Goal: Information Seeking & Learning: Learn about a topic

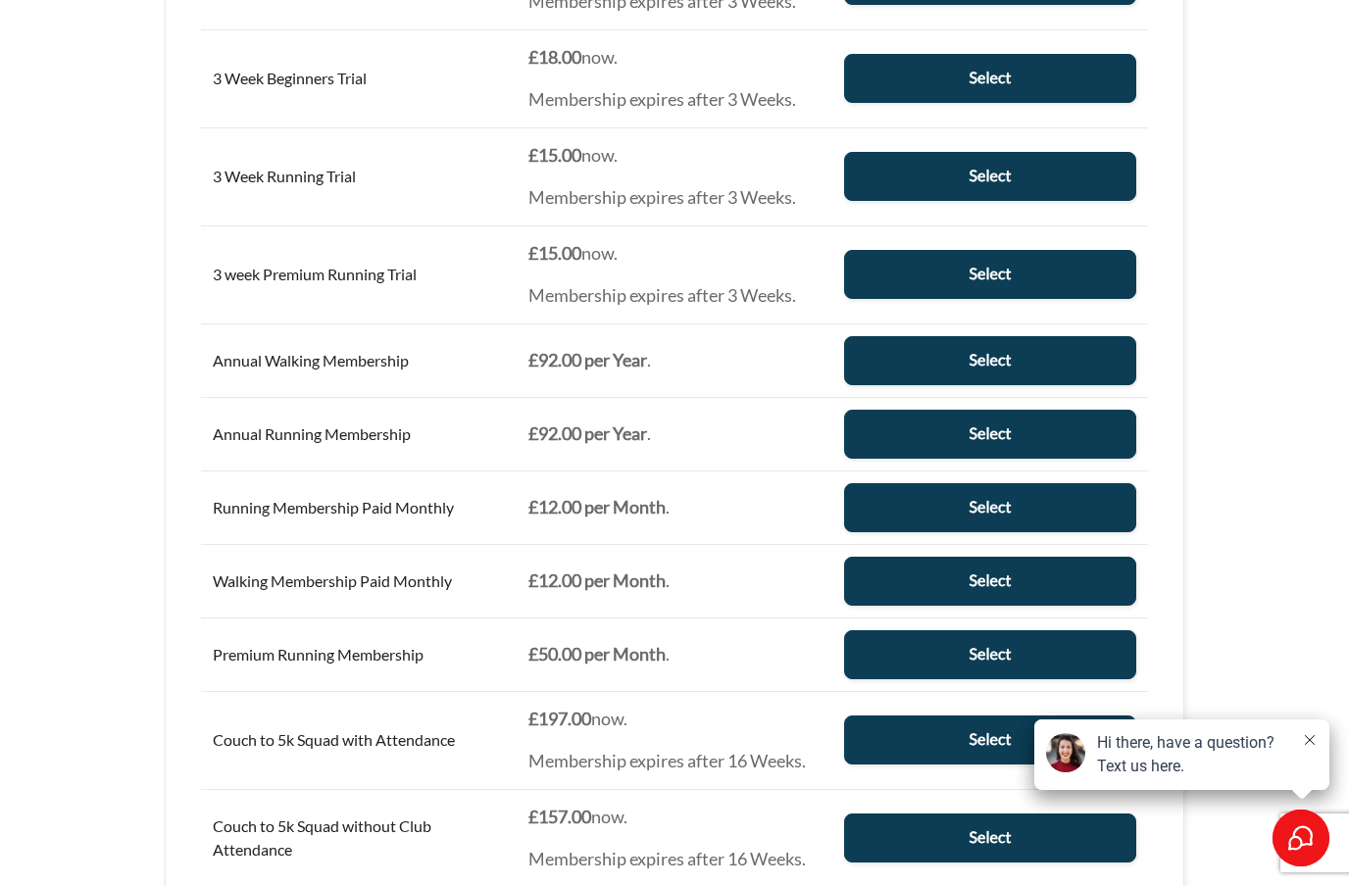
scroll to position [684, 0]
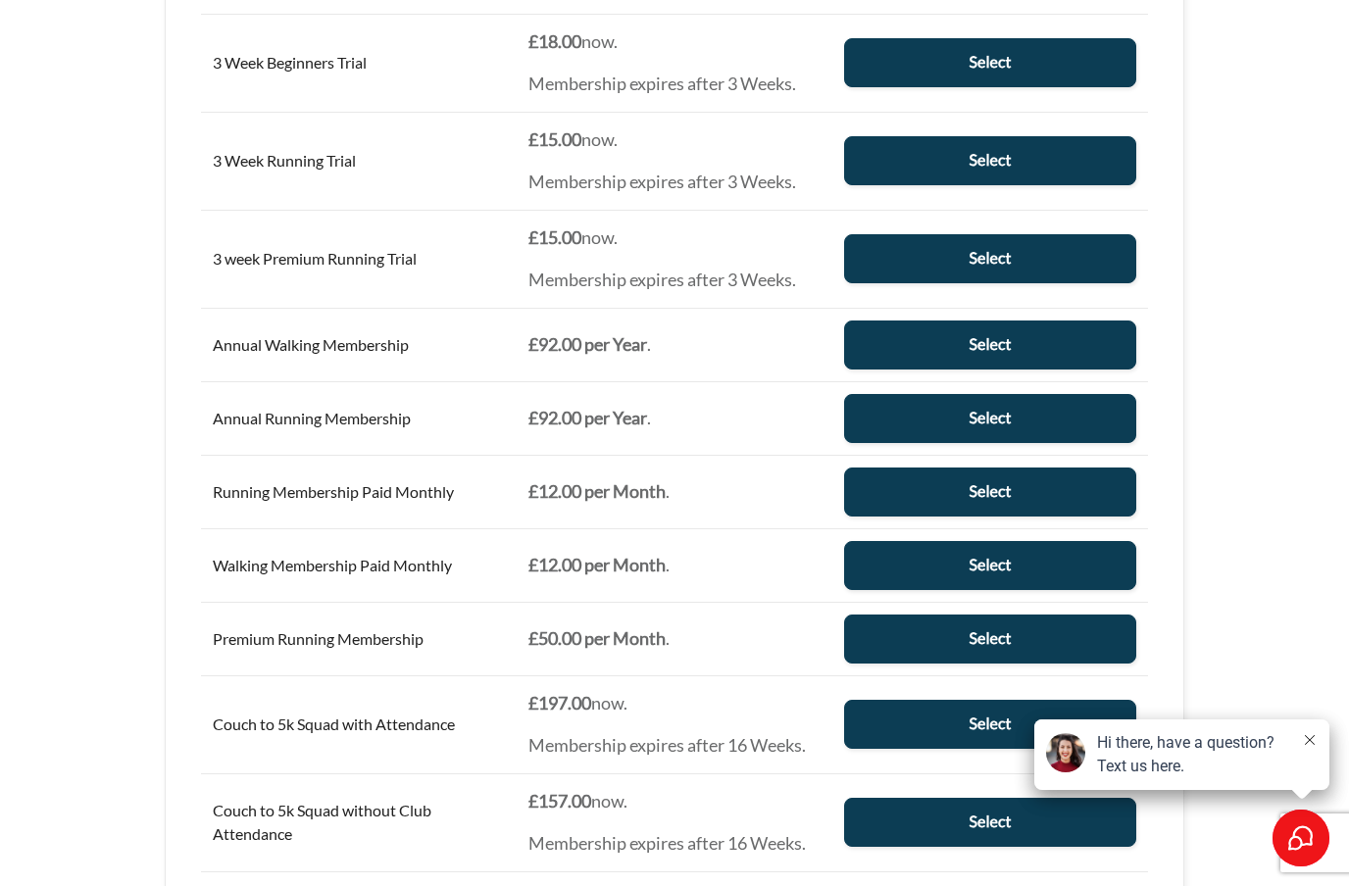
click at [123, 434] on div "Main Group You may select only one level from this group. Level Price Action 3 …" at bounding box center [674, 615] width 1349 height 1932
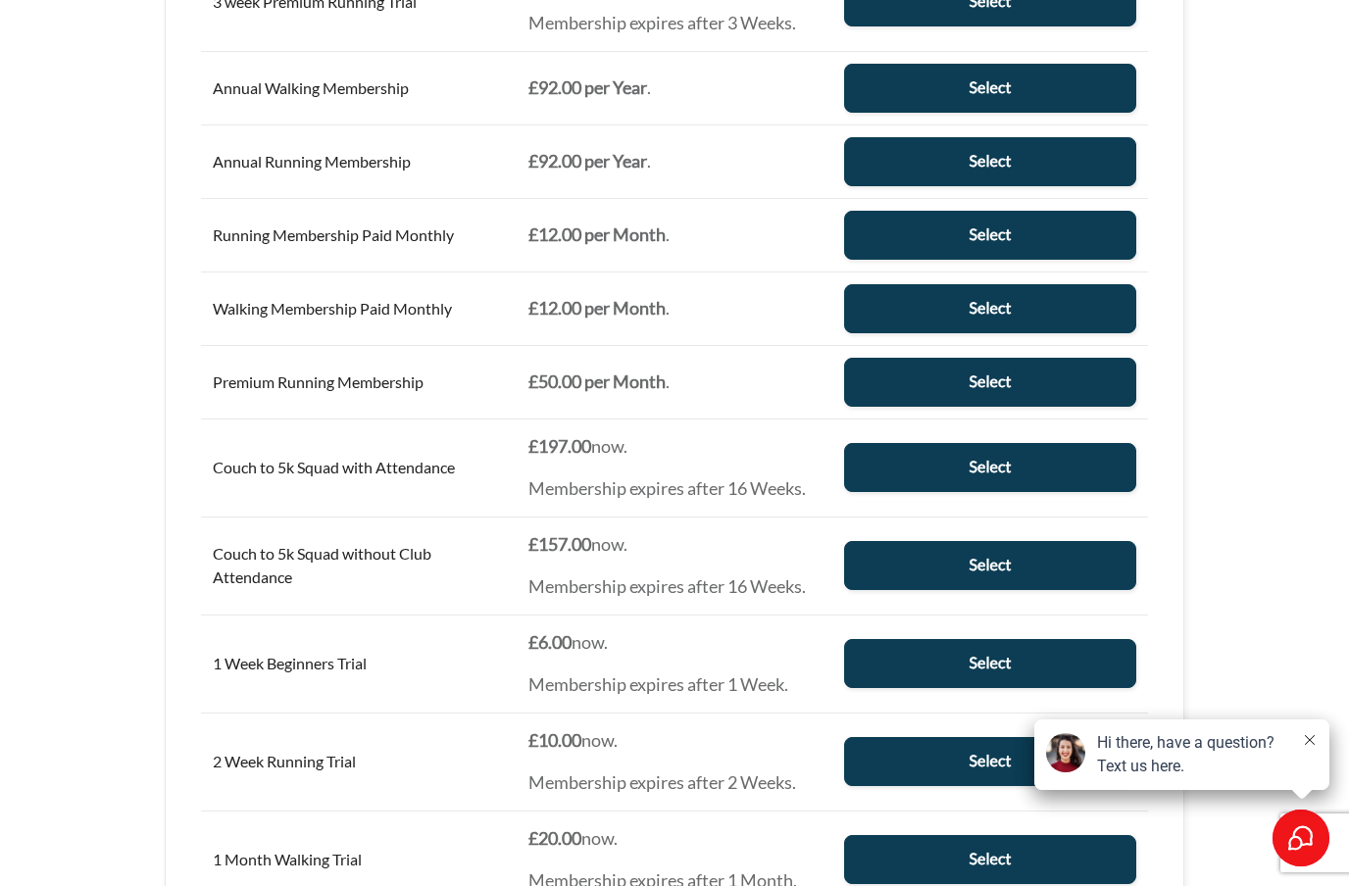
scroll to position [940, 0]
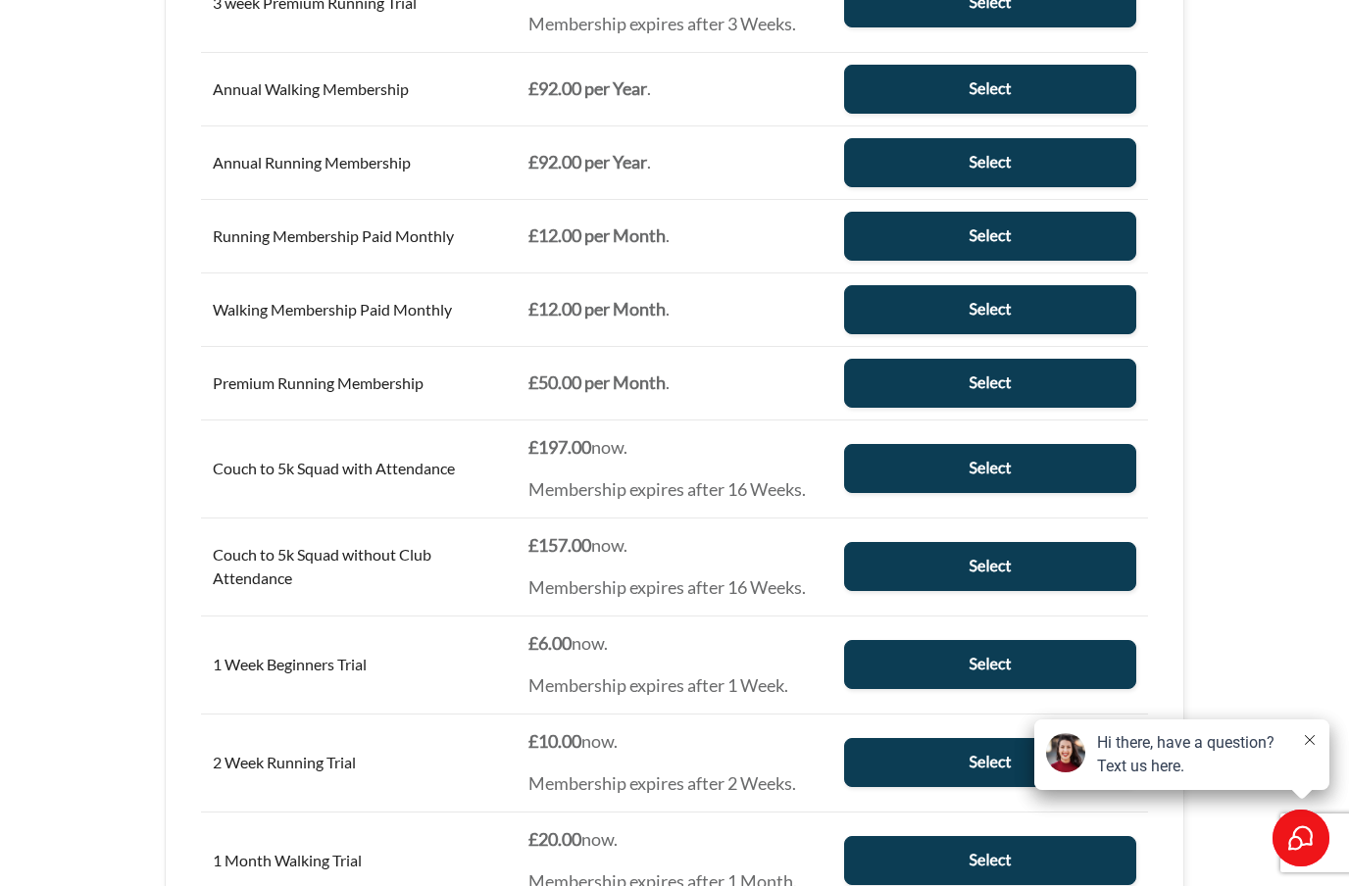
click at [1312, 751] on button at bounding box center [1309, 741] width 16 height 20
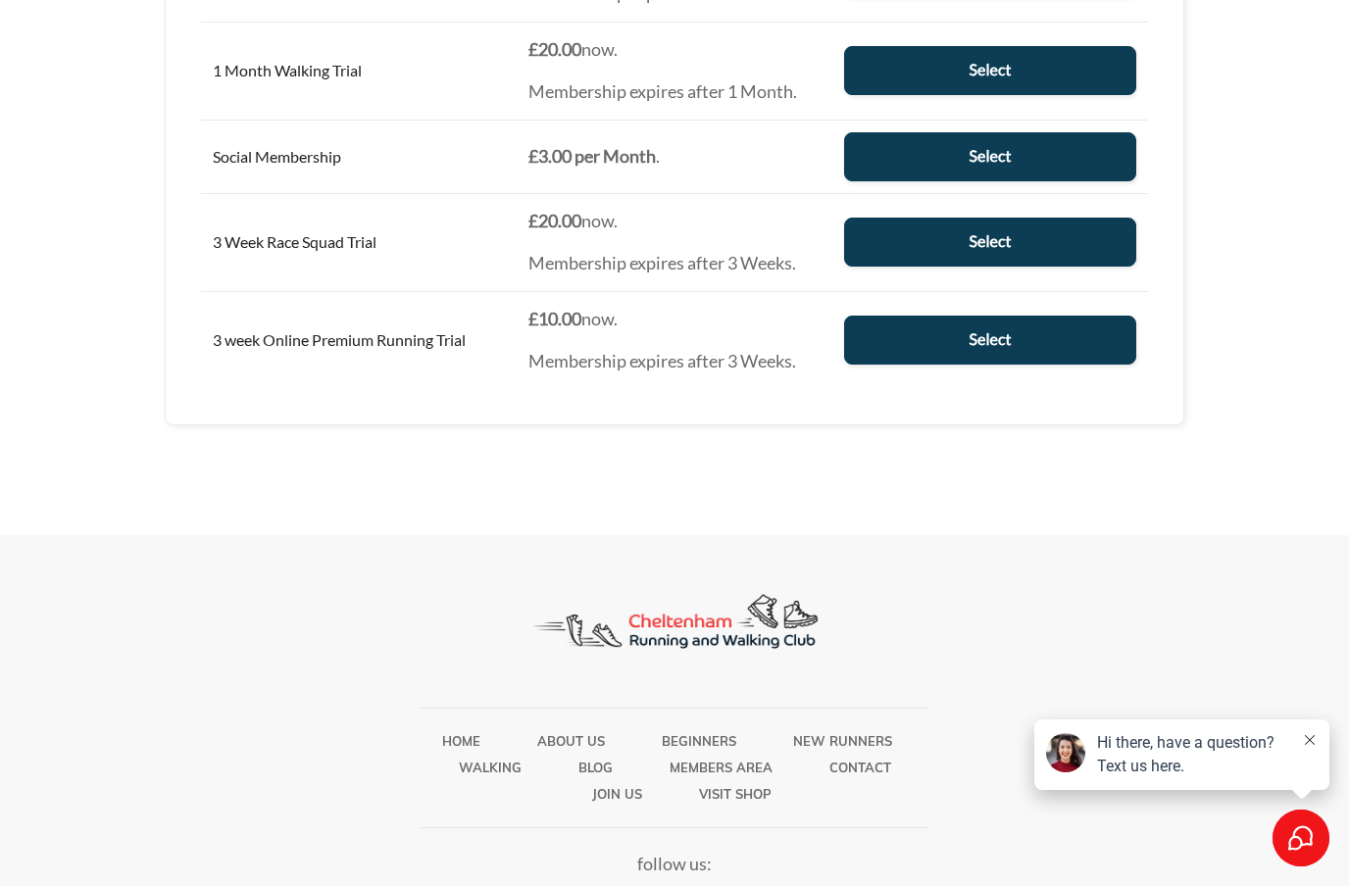
scroll to position [1729, 0]
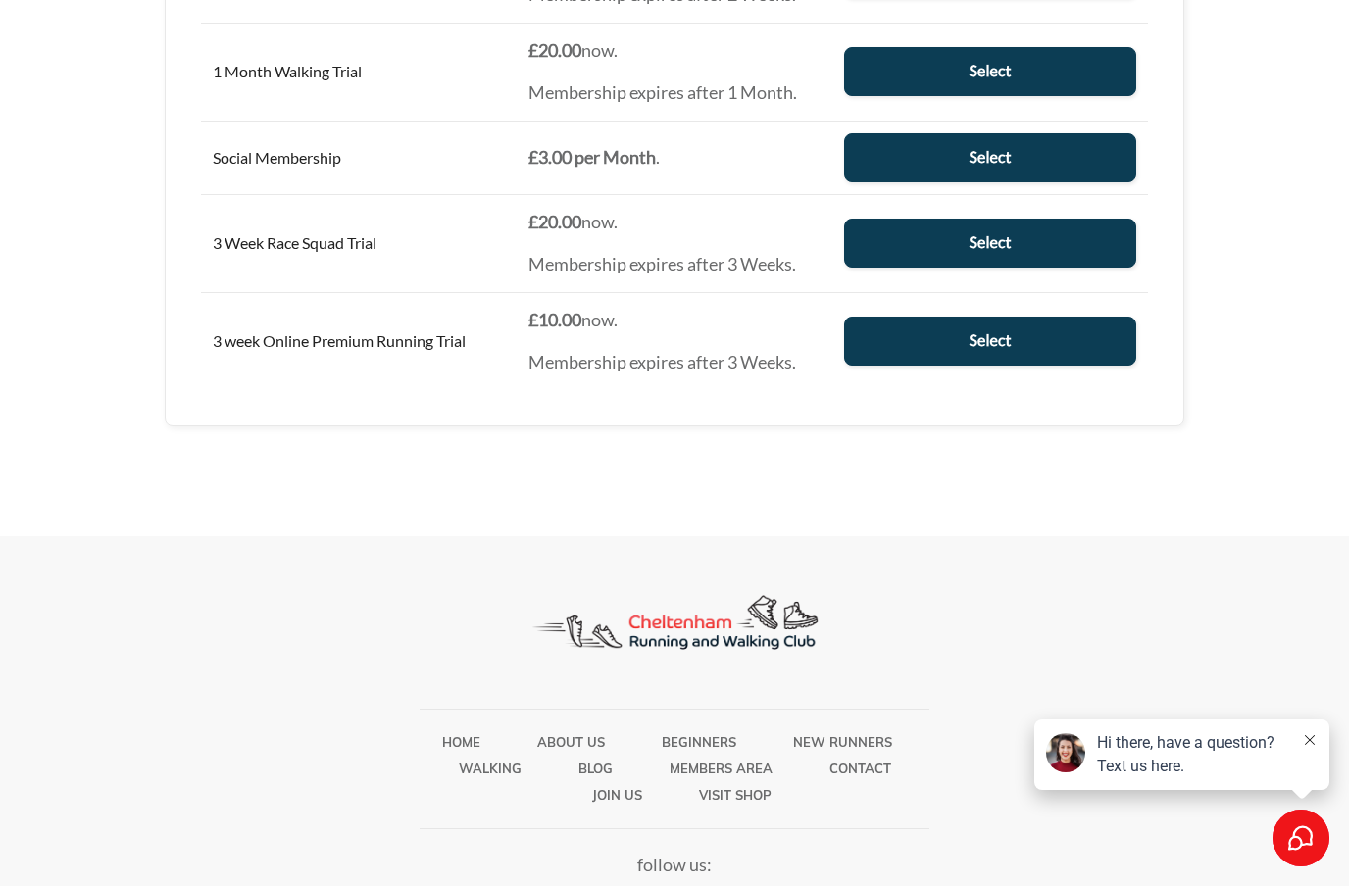
click at [1311, 745] on icon at bounding box center [1309, 740] width 10 height 10
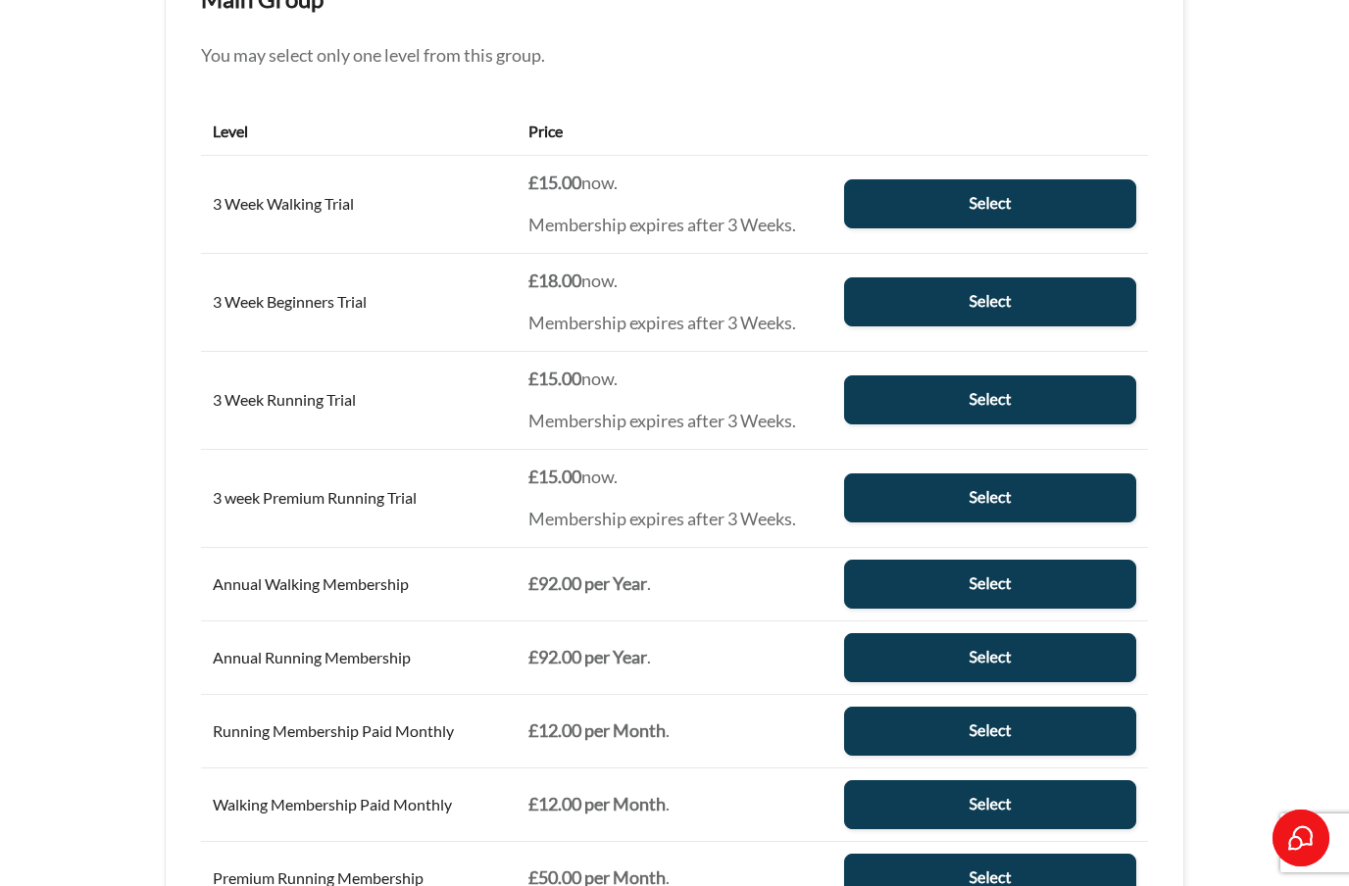
scroll to position [0, 0]
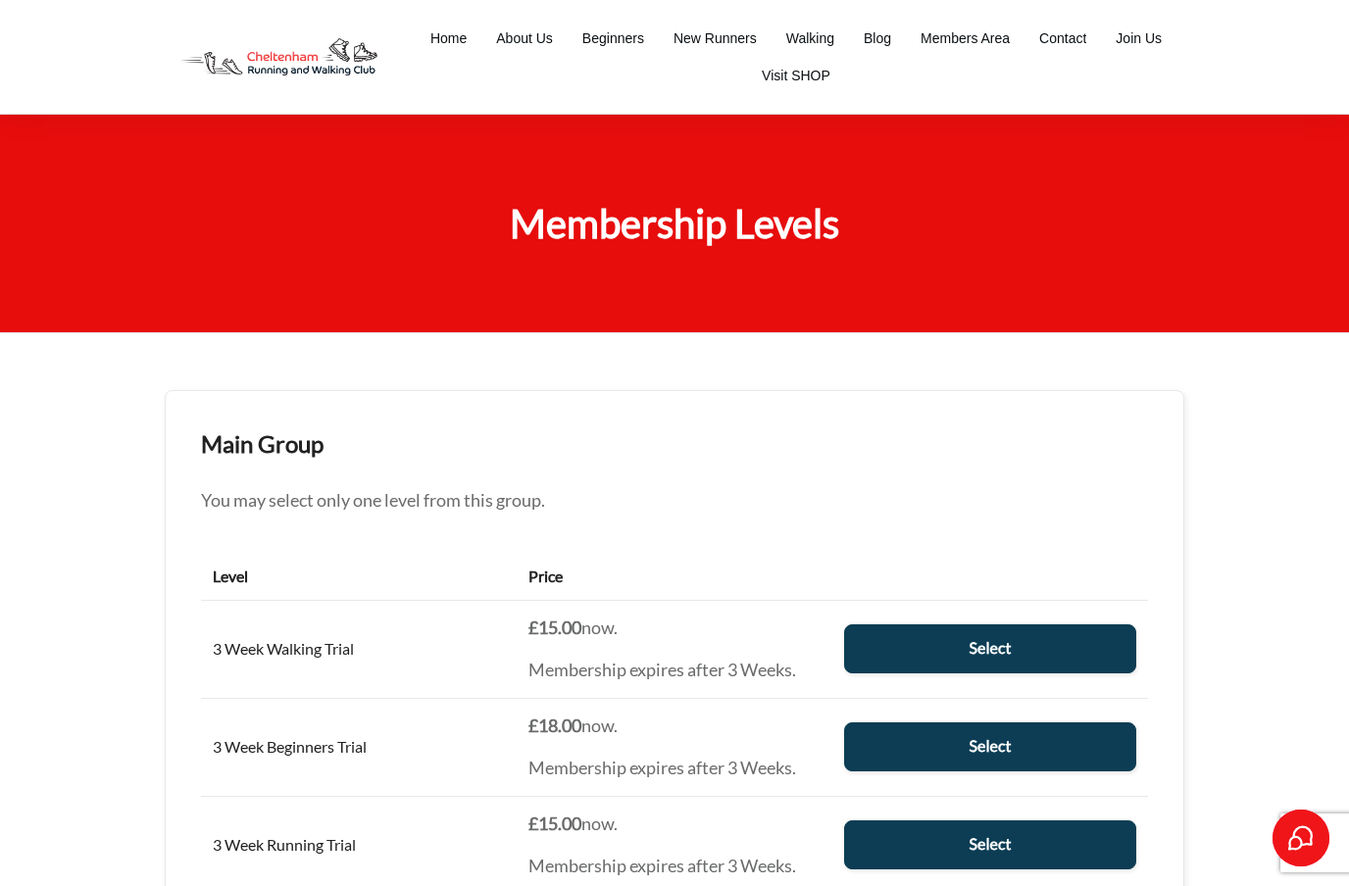
click at [708, 36] on span "New Runners" at bounding box center [714, 38] width 83 height 27
click at [534, 33] on span "About Us" at bounding box center [524, 38] width 57 height 27
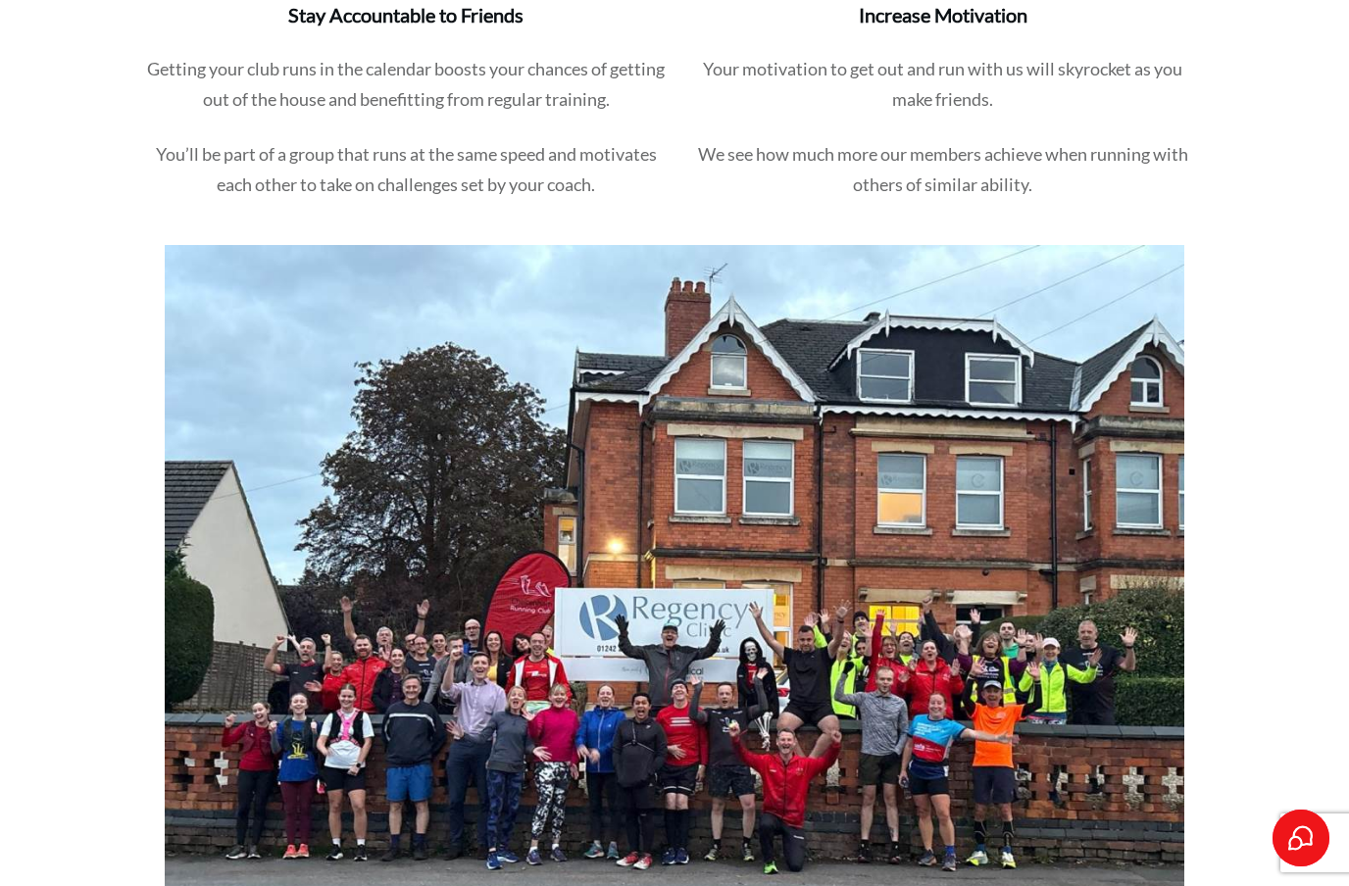
scroll to position [1175, 0]
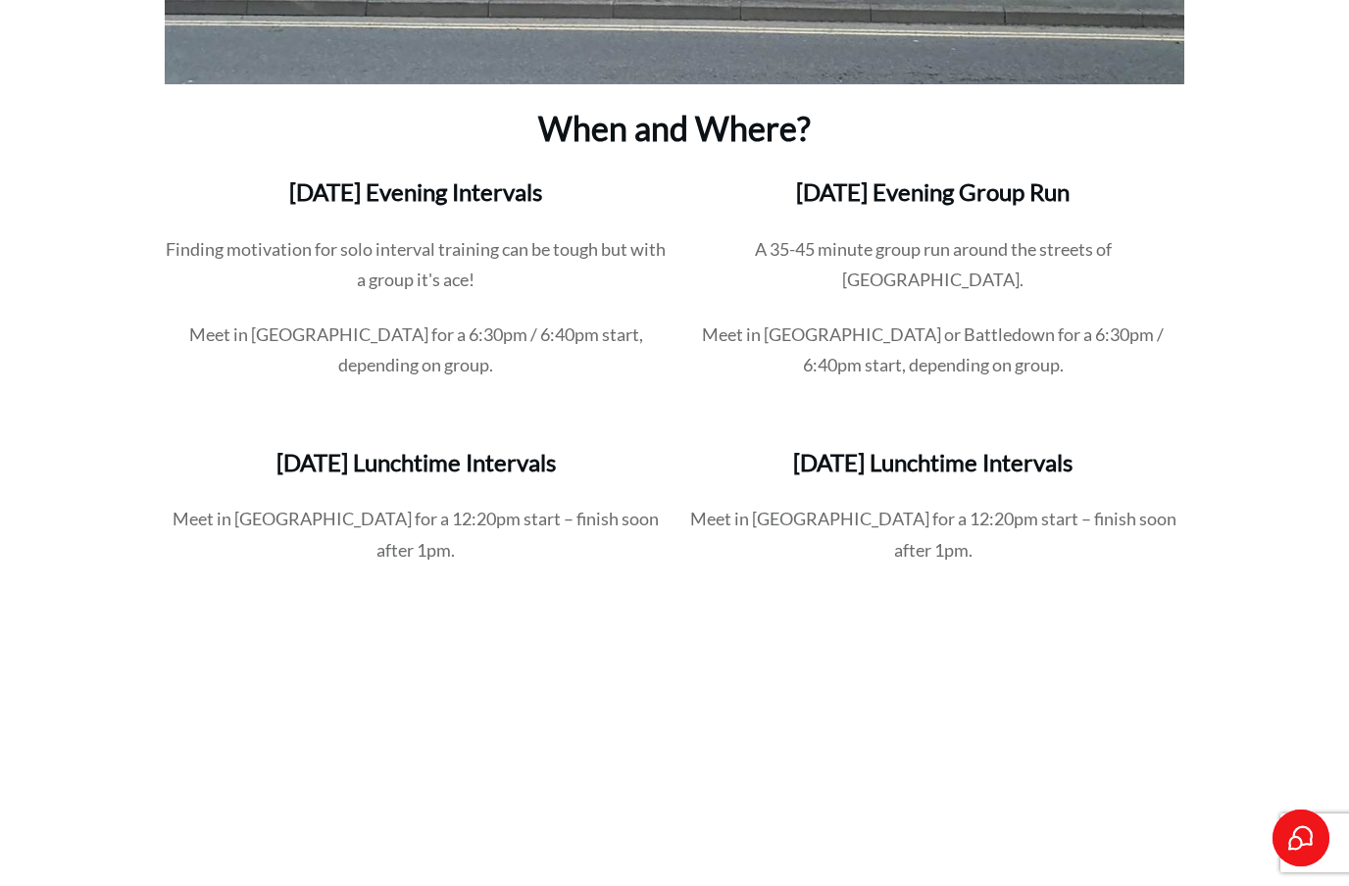
scroll to position [2097, 0]
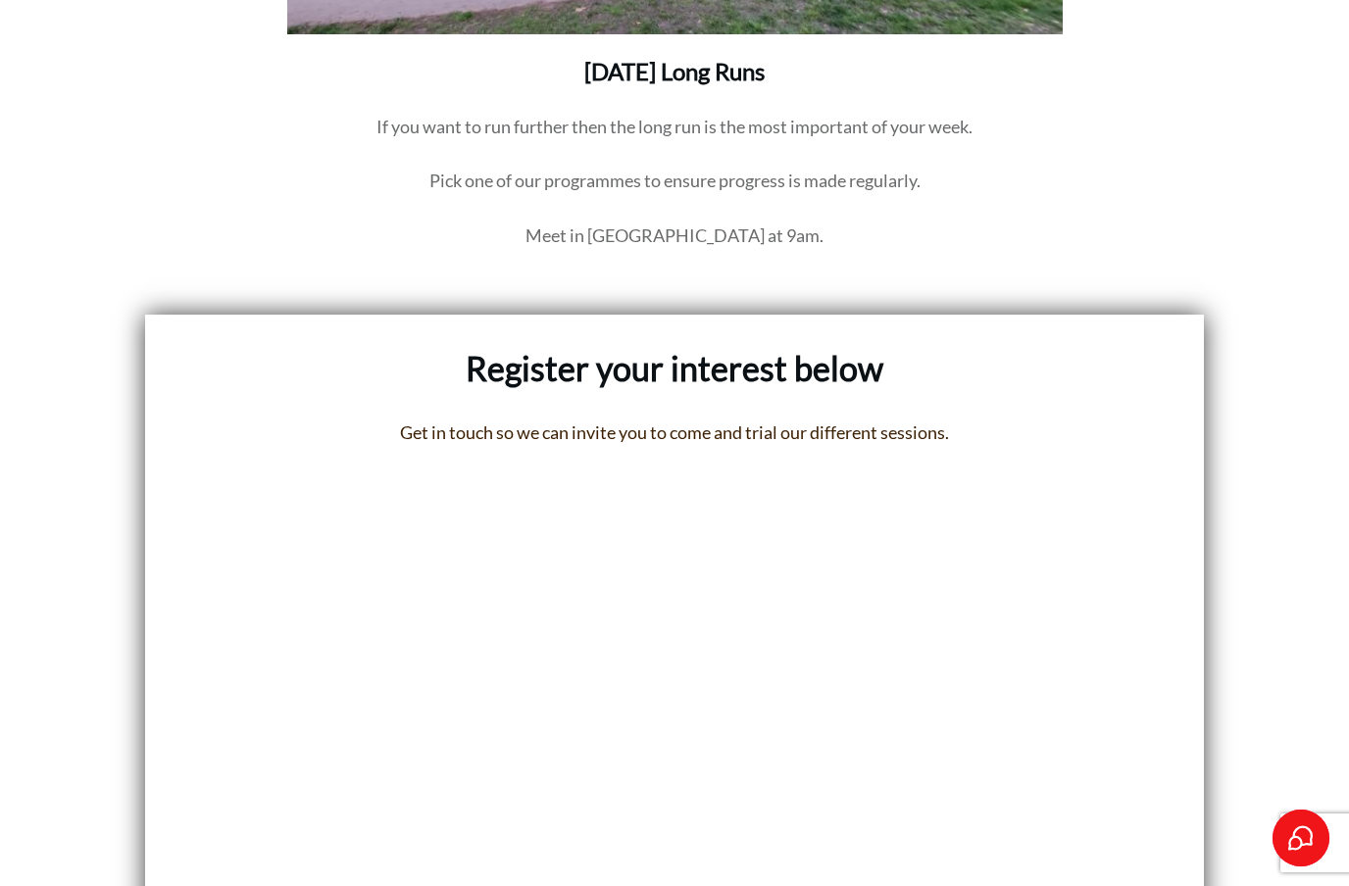
scroll to position [4007, 0]
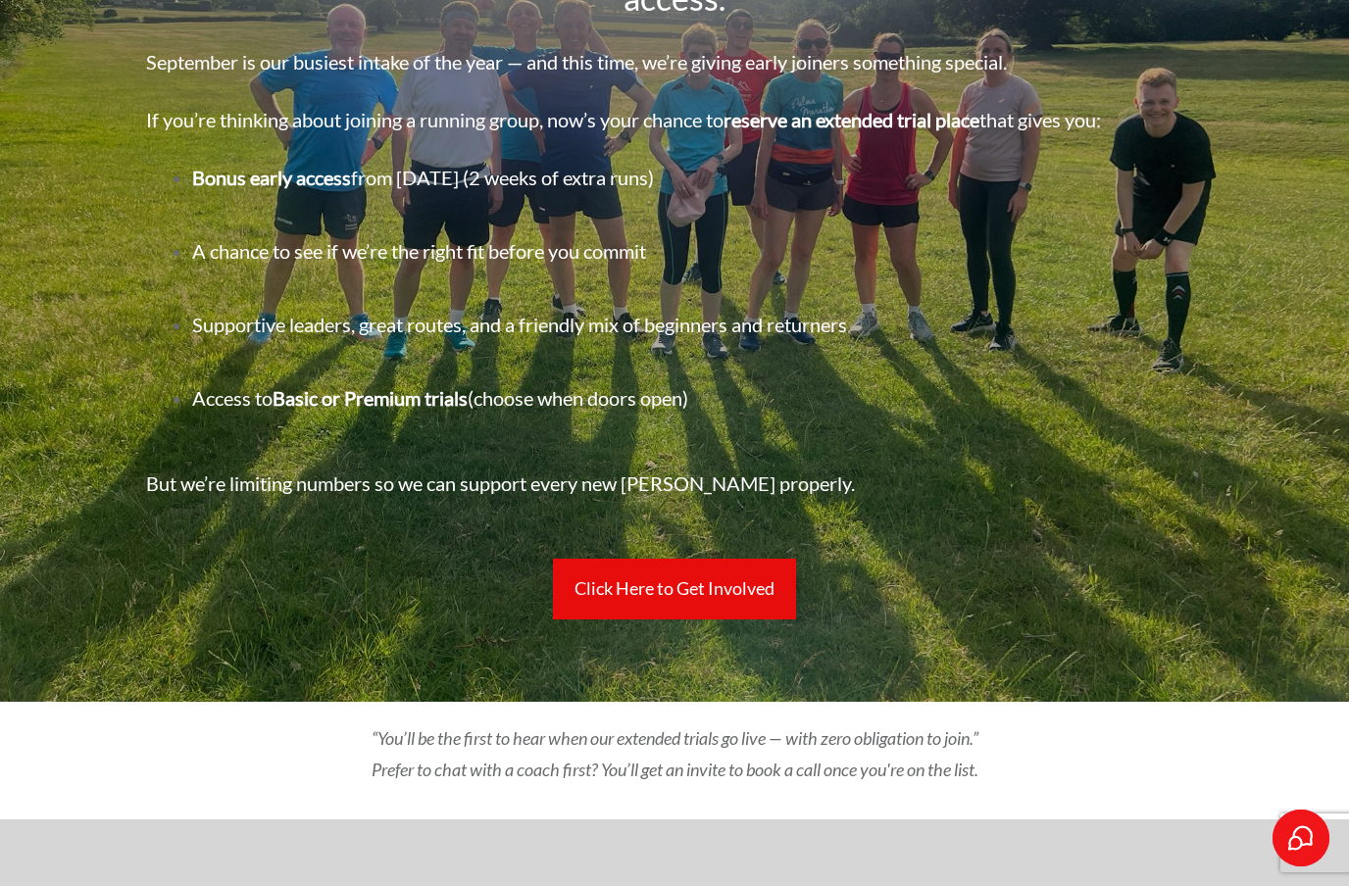
scroll to position [319, 0]
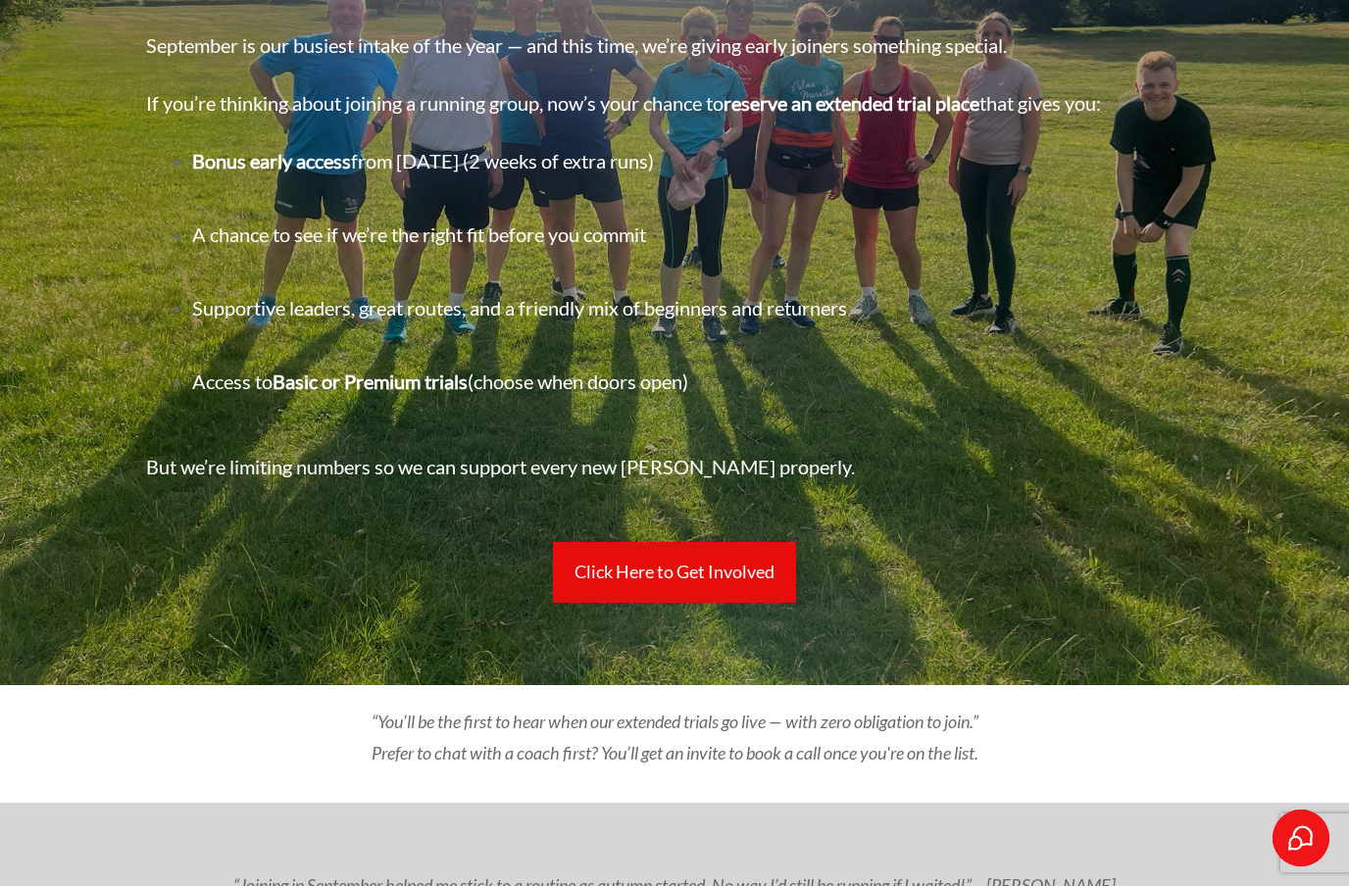
click at [697, 603] on link "Click Here to Get Involved" at bounding box center [674, 572] width 243 height 61
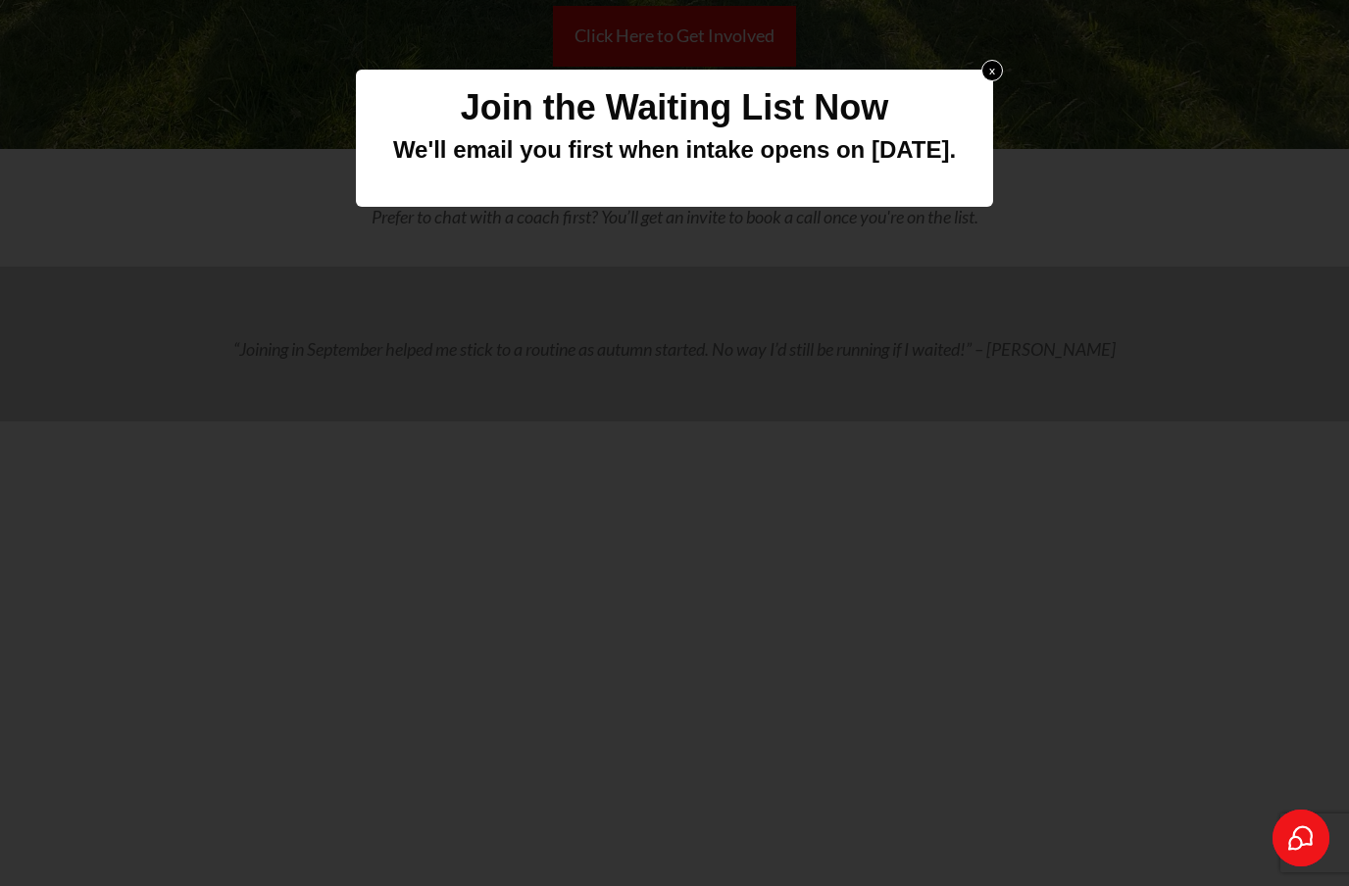
scroll to position [0, 0]
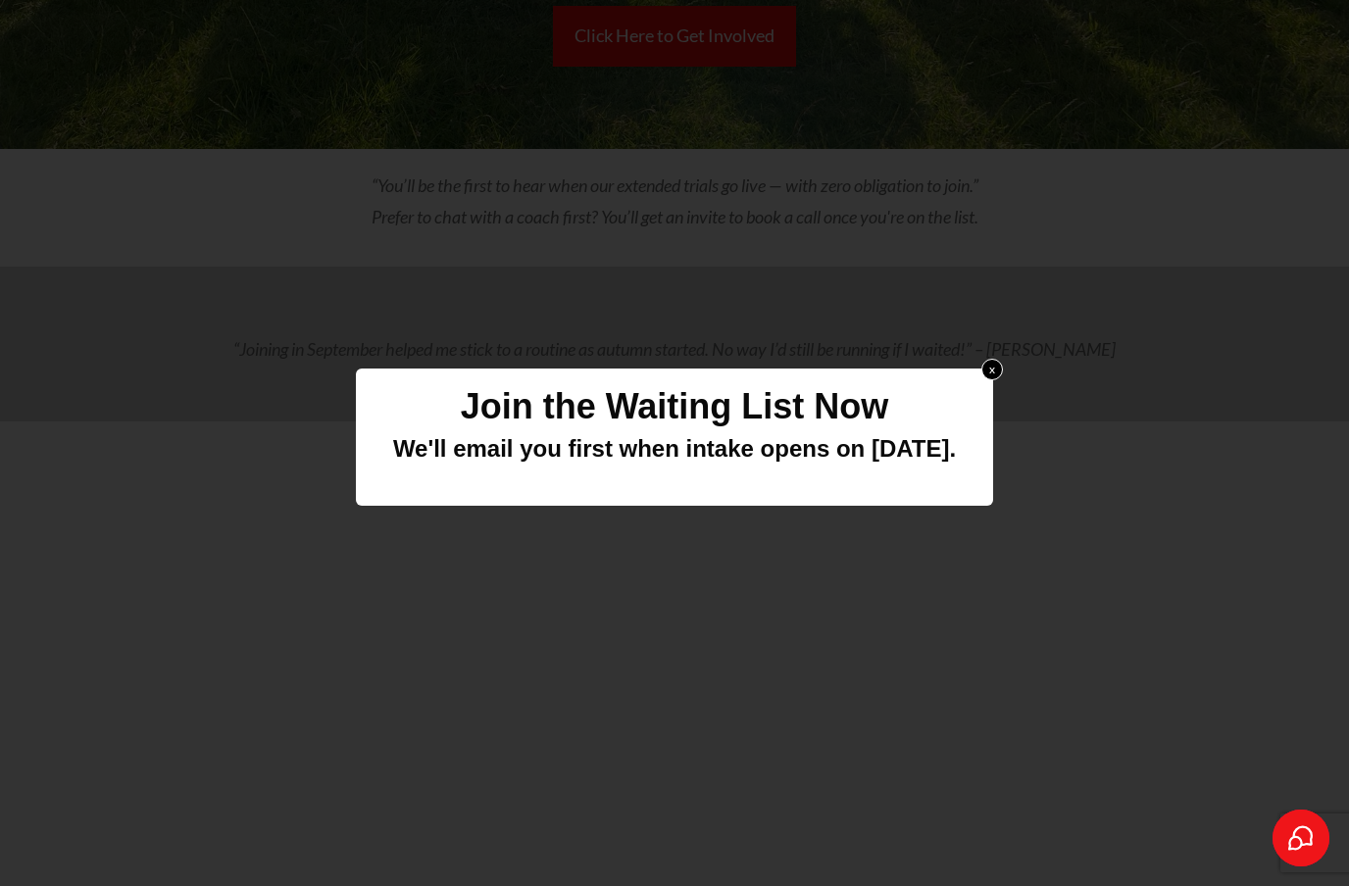
click at [84, 461] on div at bounding box center [674, 443] width 1349 height 886
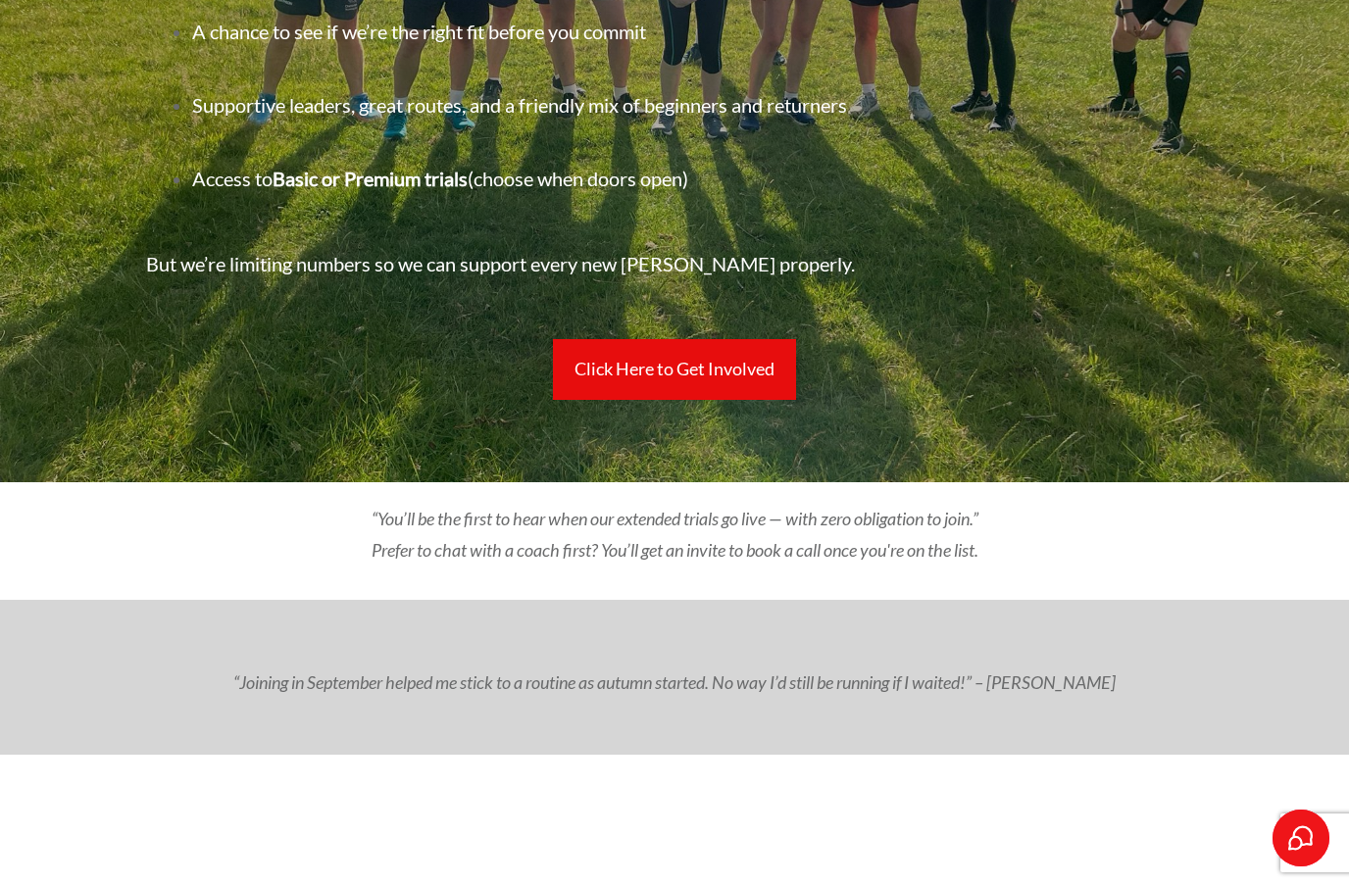
scroll to position [527, 0]
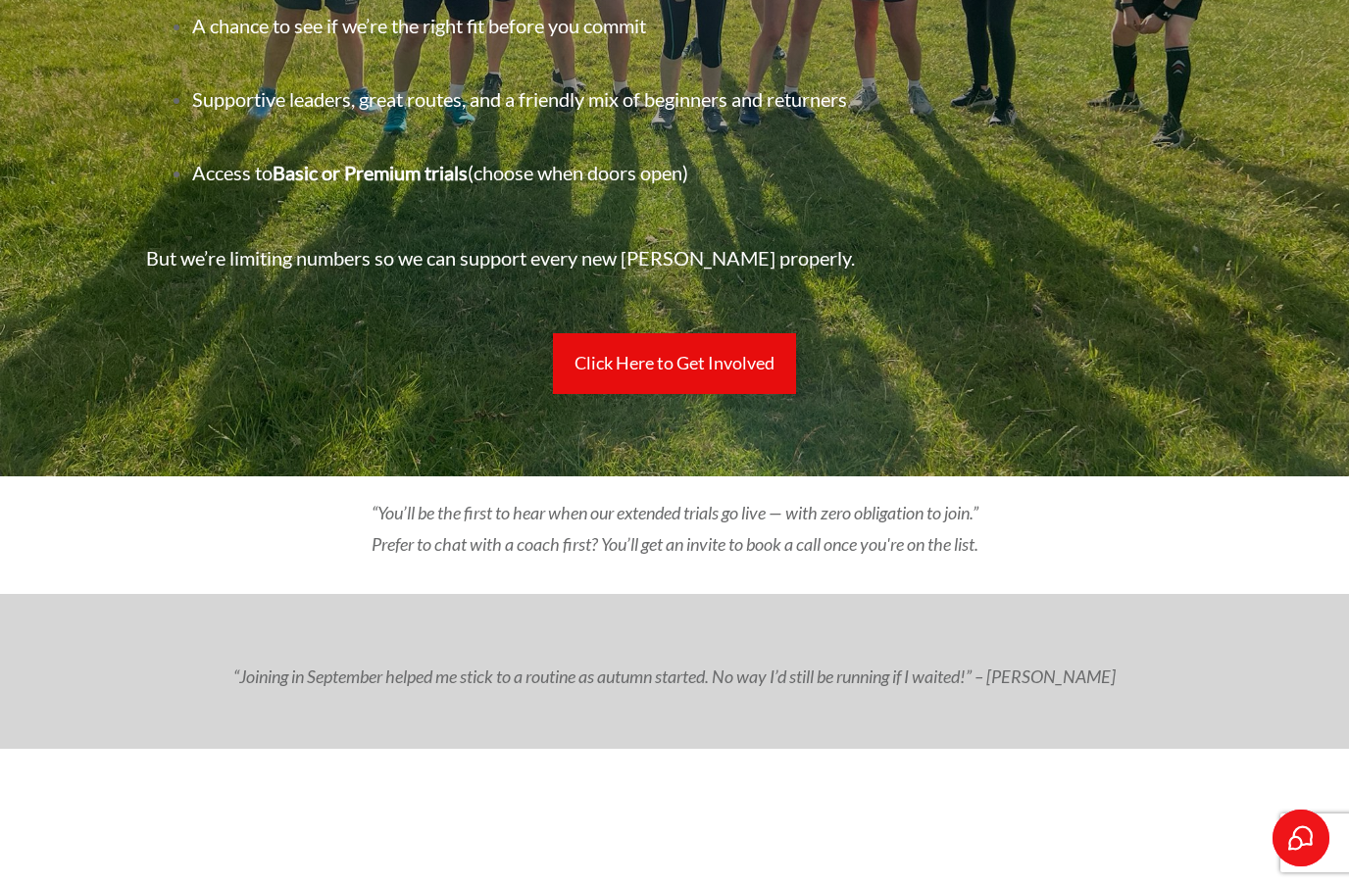
click at [684, 394] on link "Click Here to Get Involved" at bounding box center [674, 363] width 243 height 61
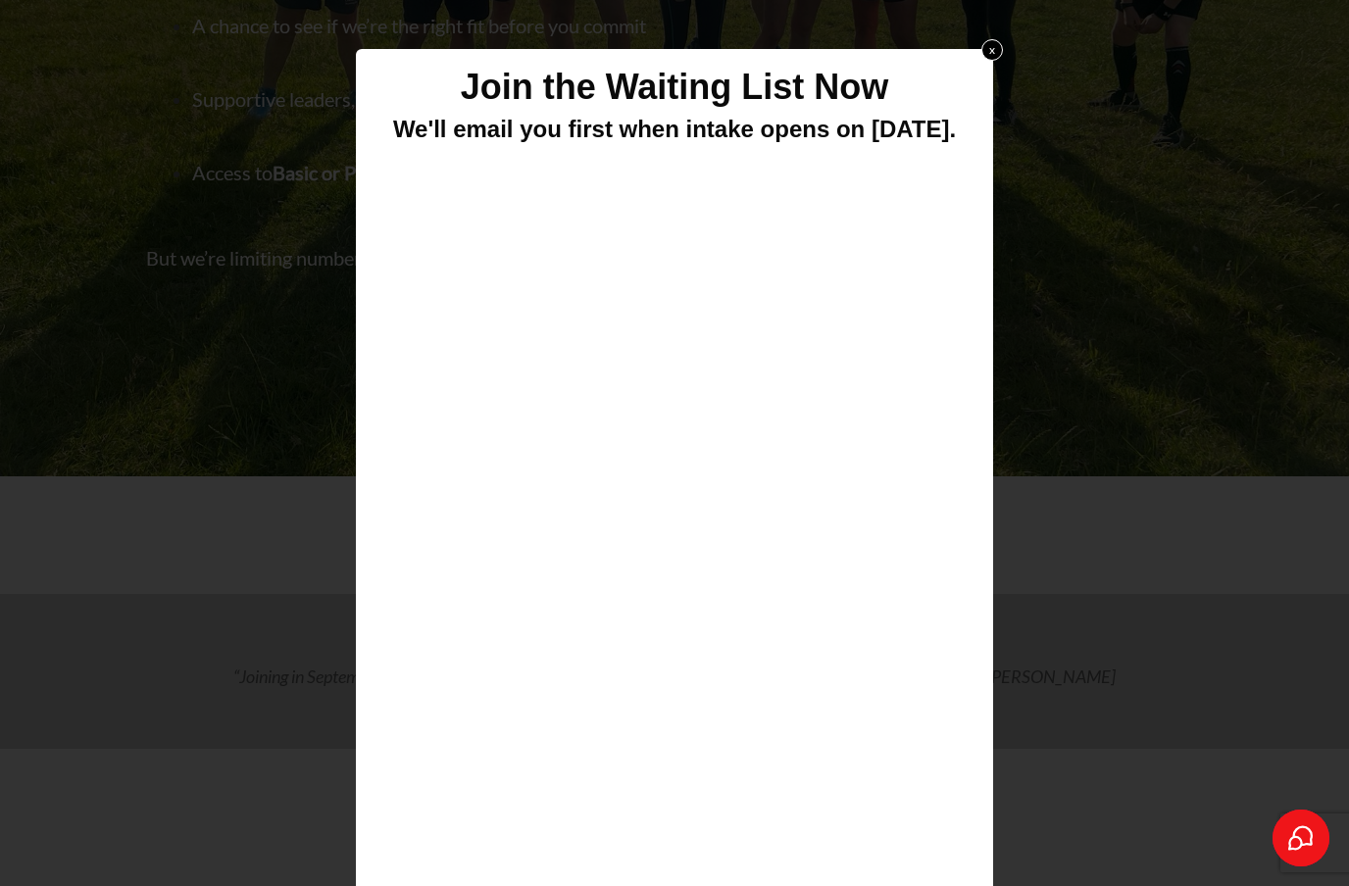
click at [995, 47] on link "x" at bounding box center [992, 50] width 22 height 22
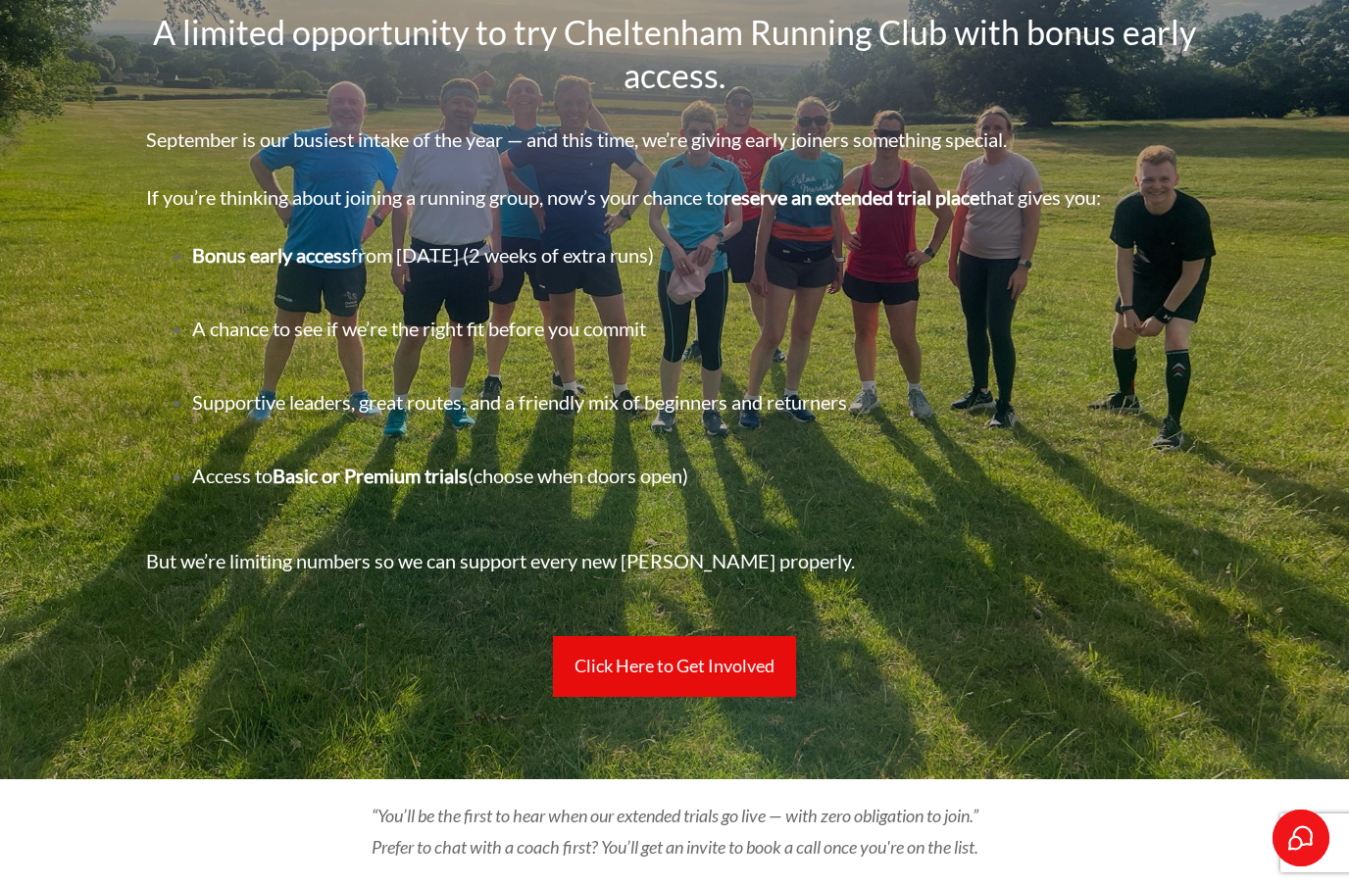
scroll to position [0, 0]
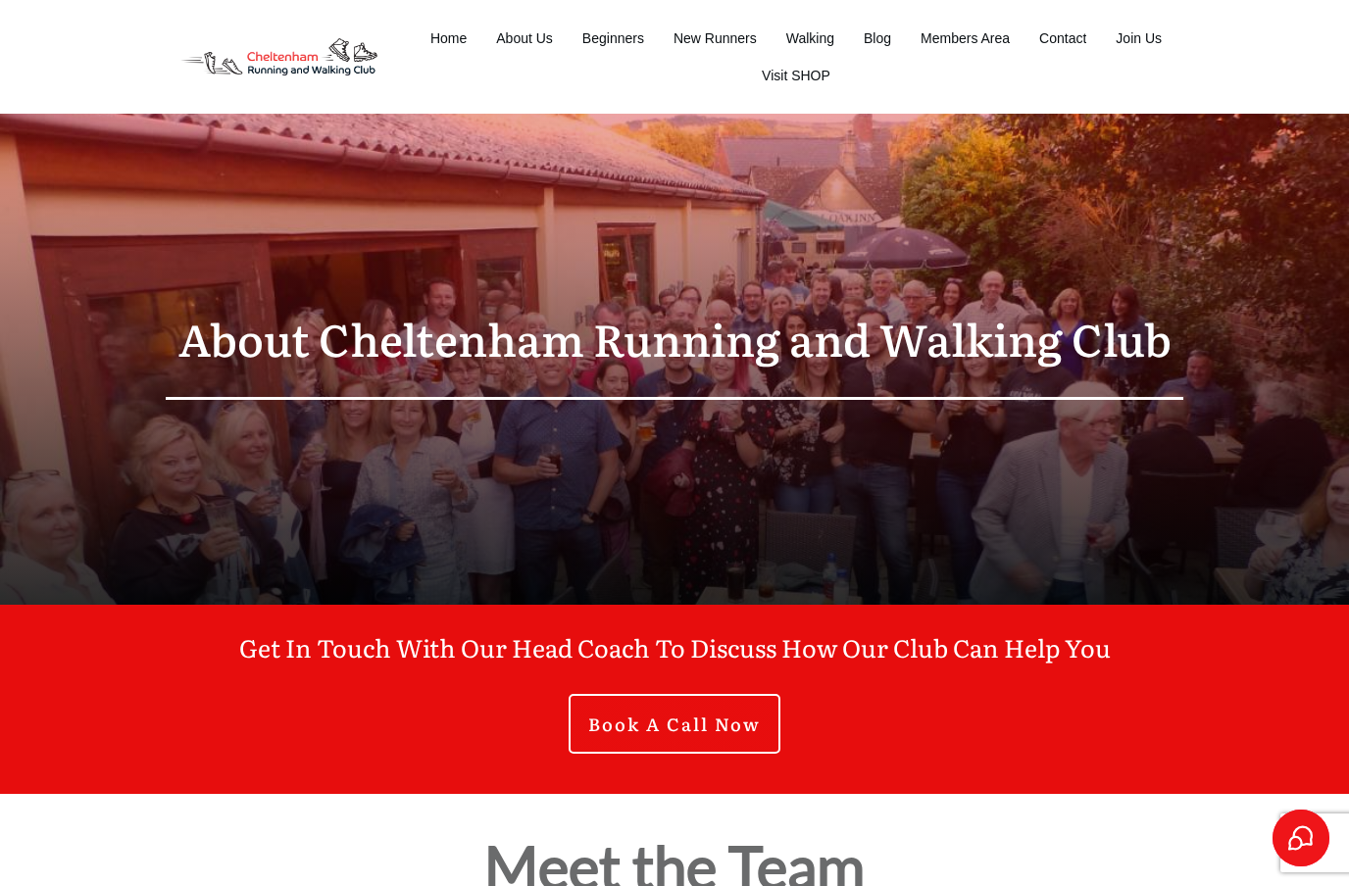
click at [622, 35] on span "Beginners" at bounding box center [613, 38] width 62 height 27
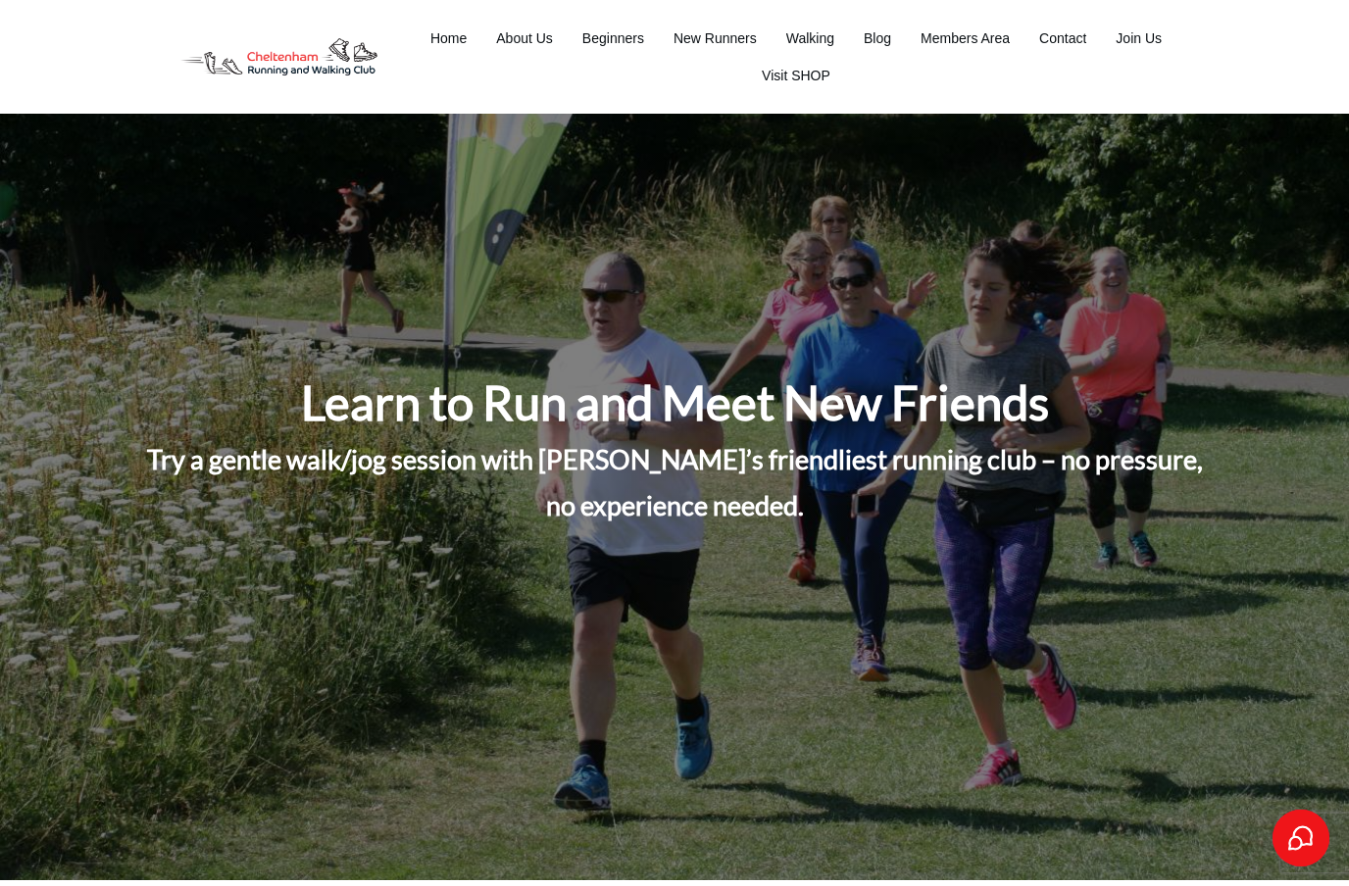
click at [715, 36] on span "New Runners" at bounding box center [714, 38] width 83 height 27
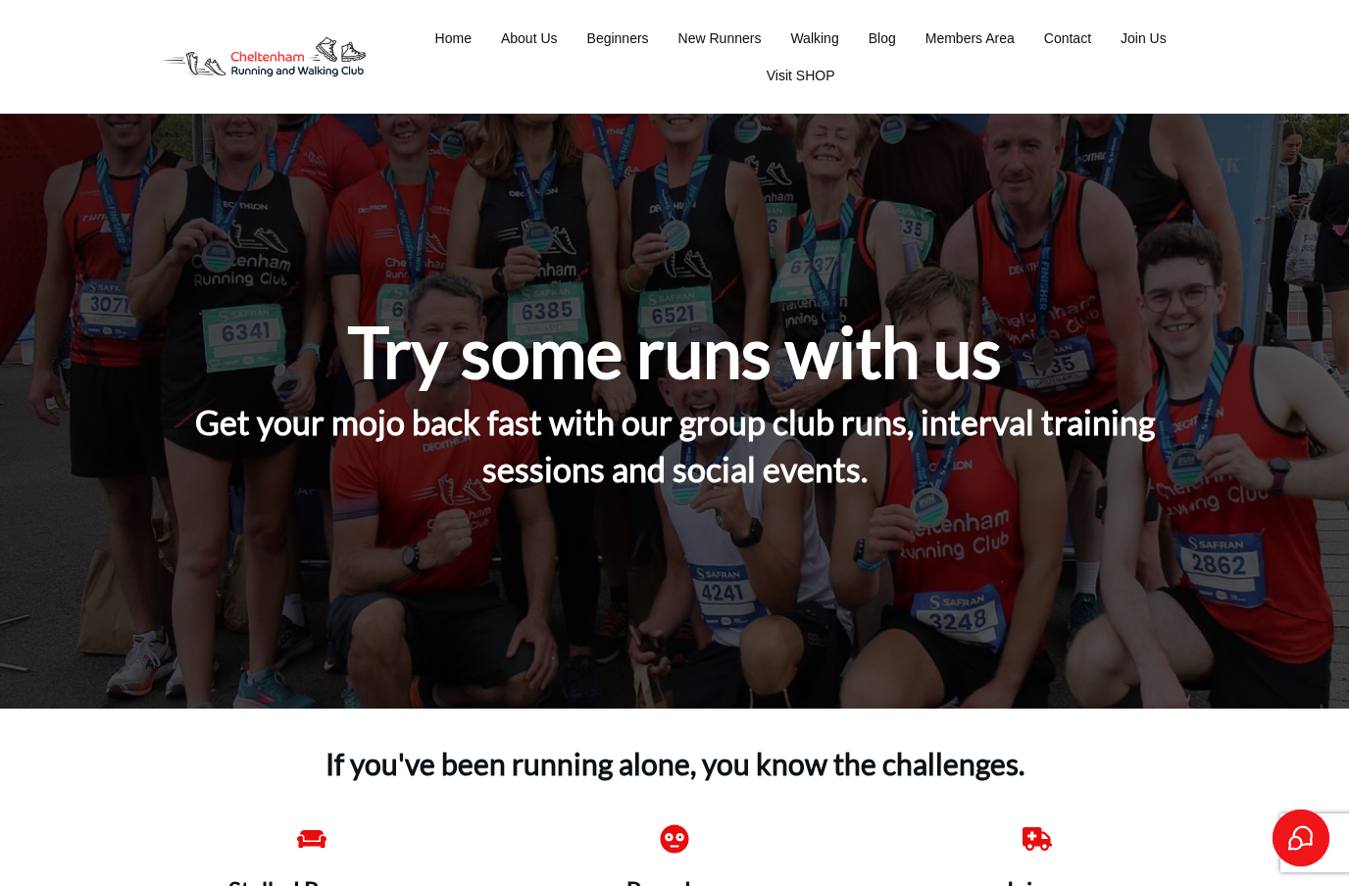
click at [810, 77] on span "Visit SHOP" at bounding box center [800, 75] width 69 height 27
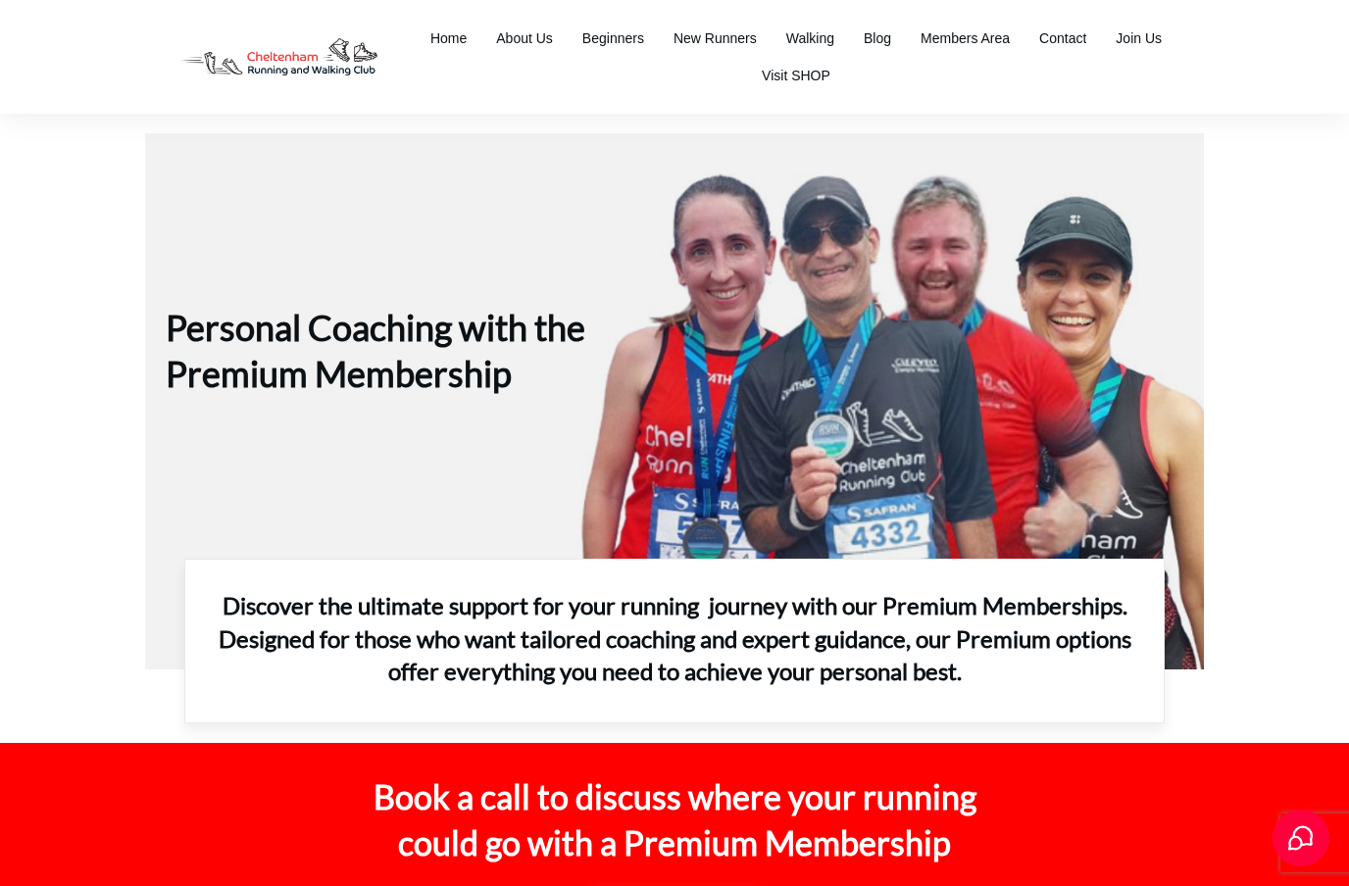
click at [533, 31] on span "About Us" at bounding box center [524, 38] width 57 height 27
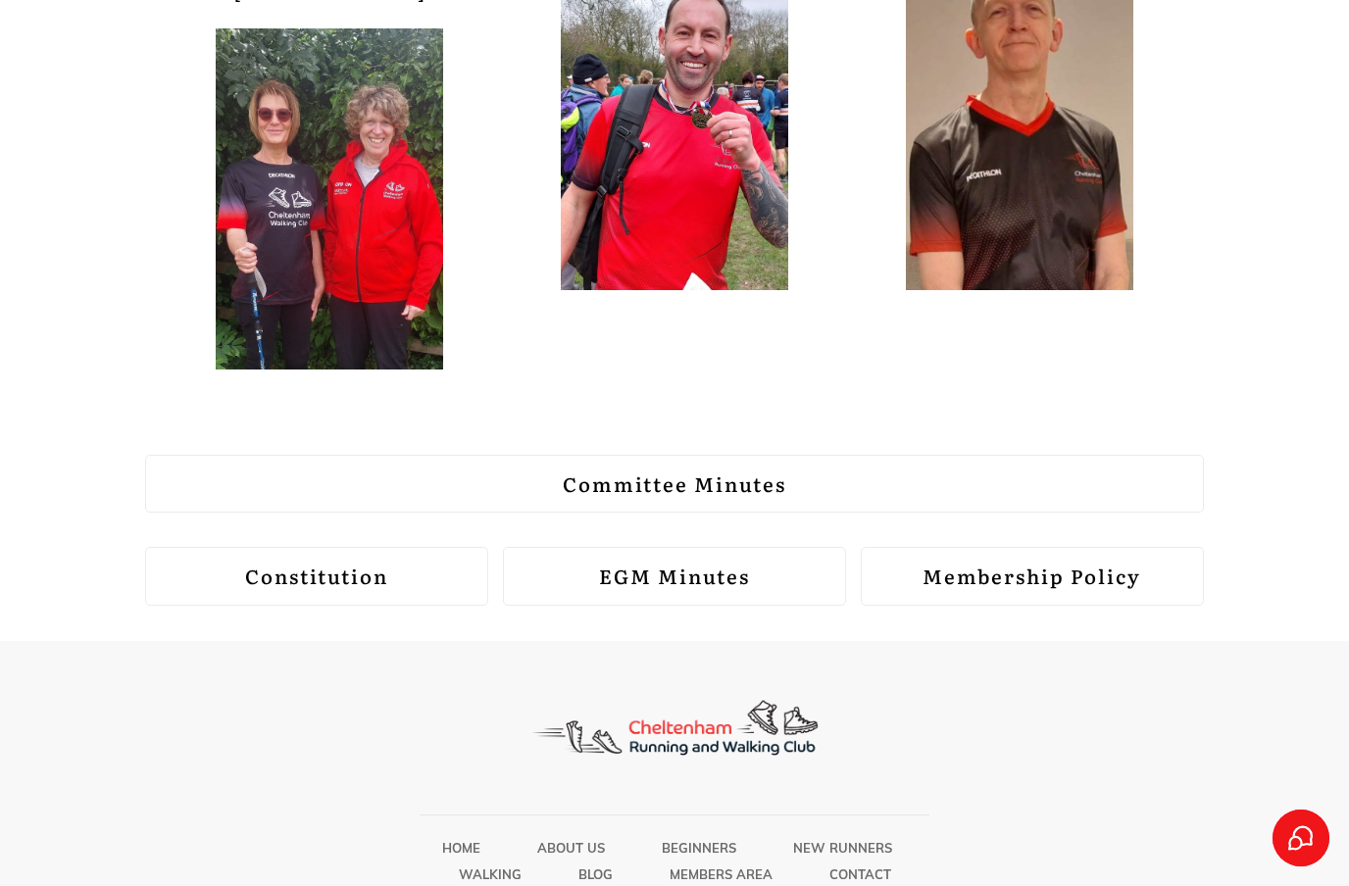
scroll to position [2308, 0]
click at [1043, 548] on link "Membership Policy" at bounding box center [1031, 577] width 343 height 59
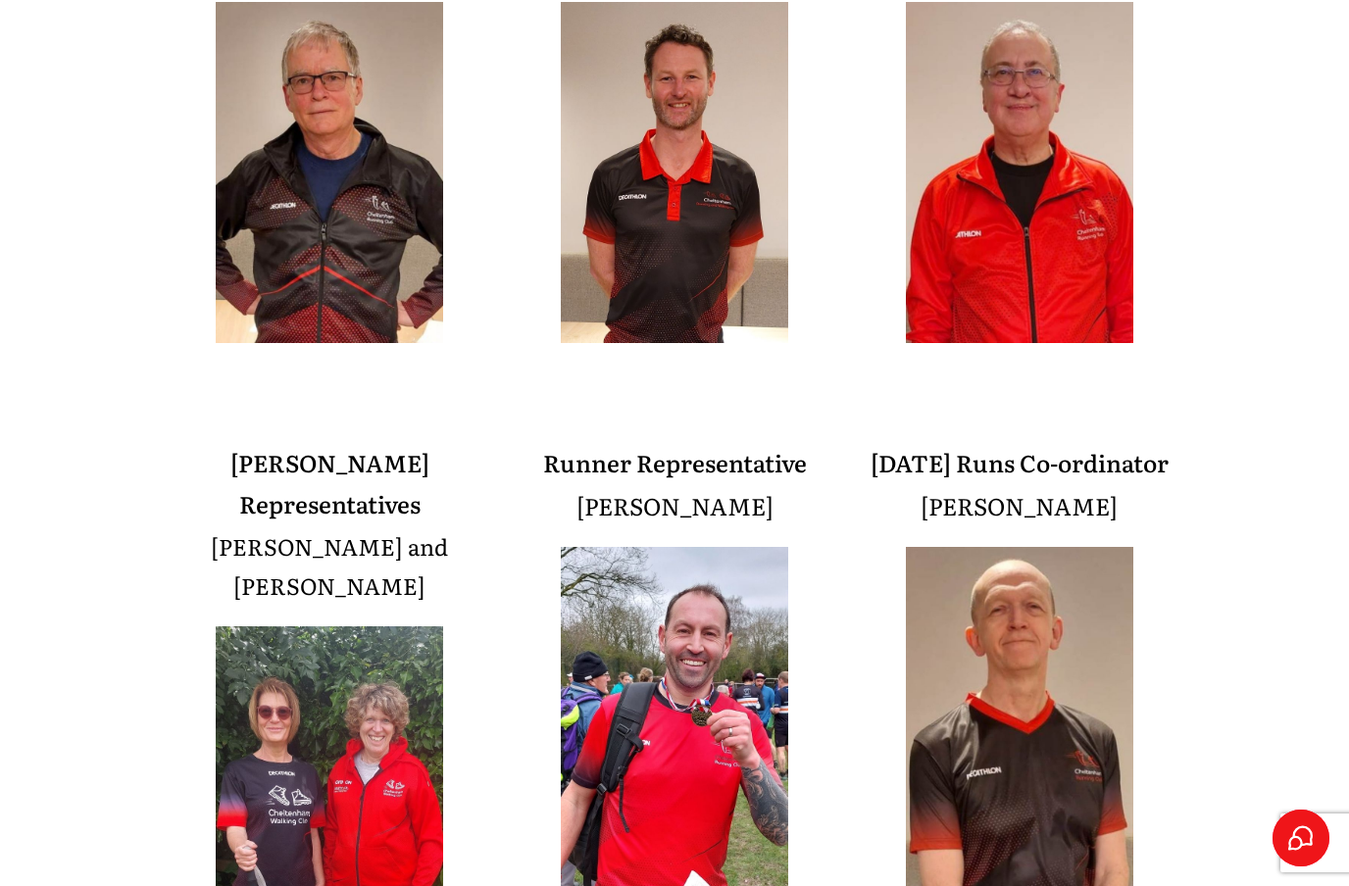
scroll to position [1582, 0]
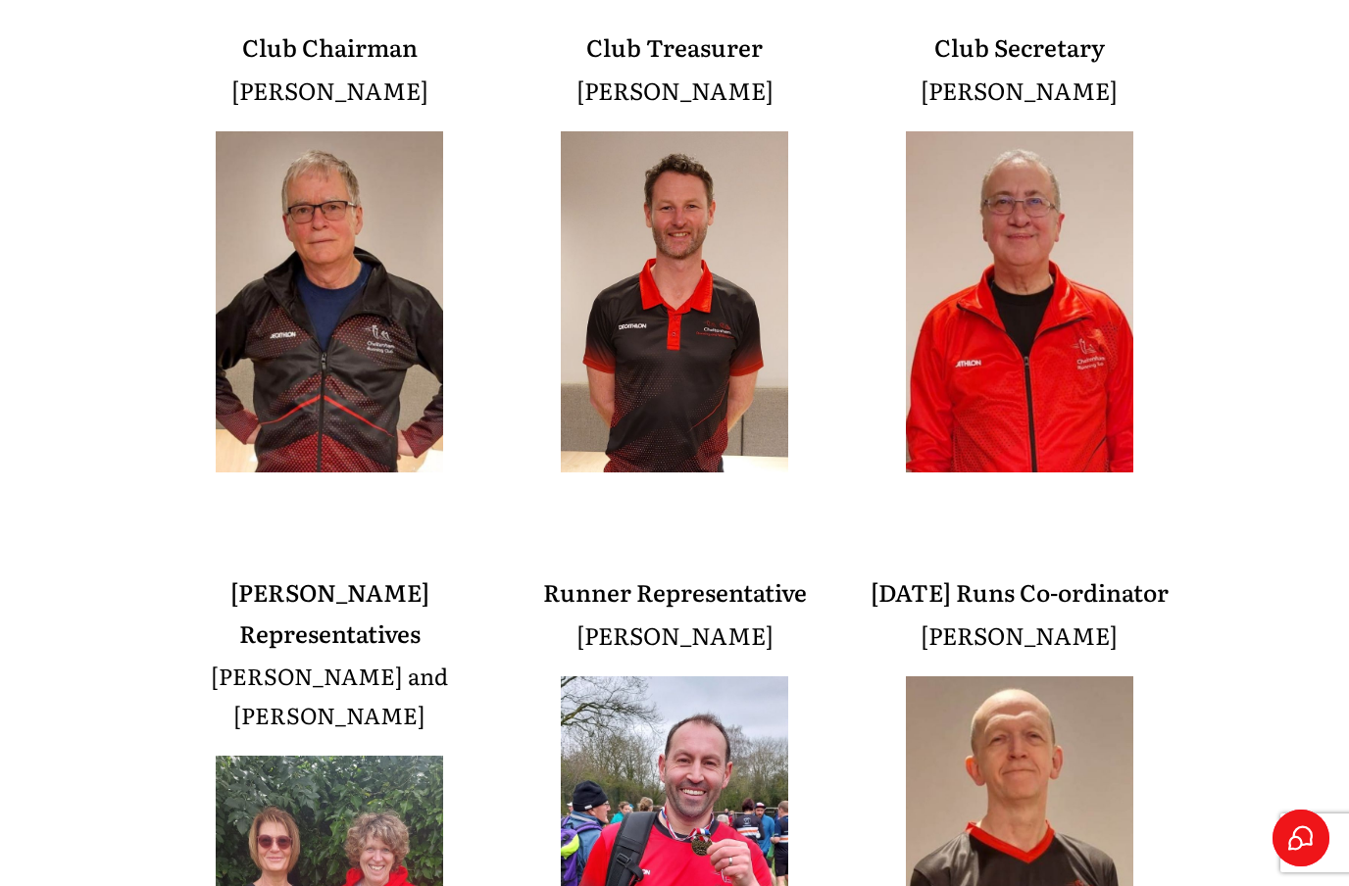
click at [1209, 199] on div at bounding box center [674, 530] width 1349 height 1301
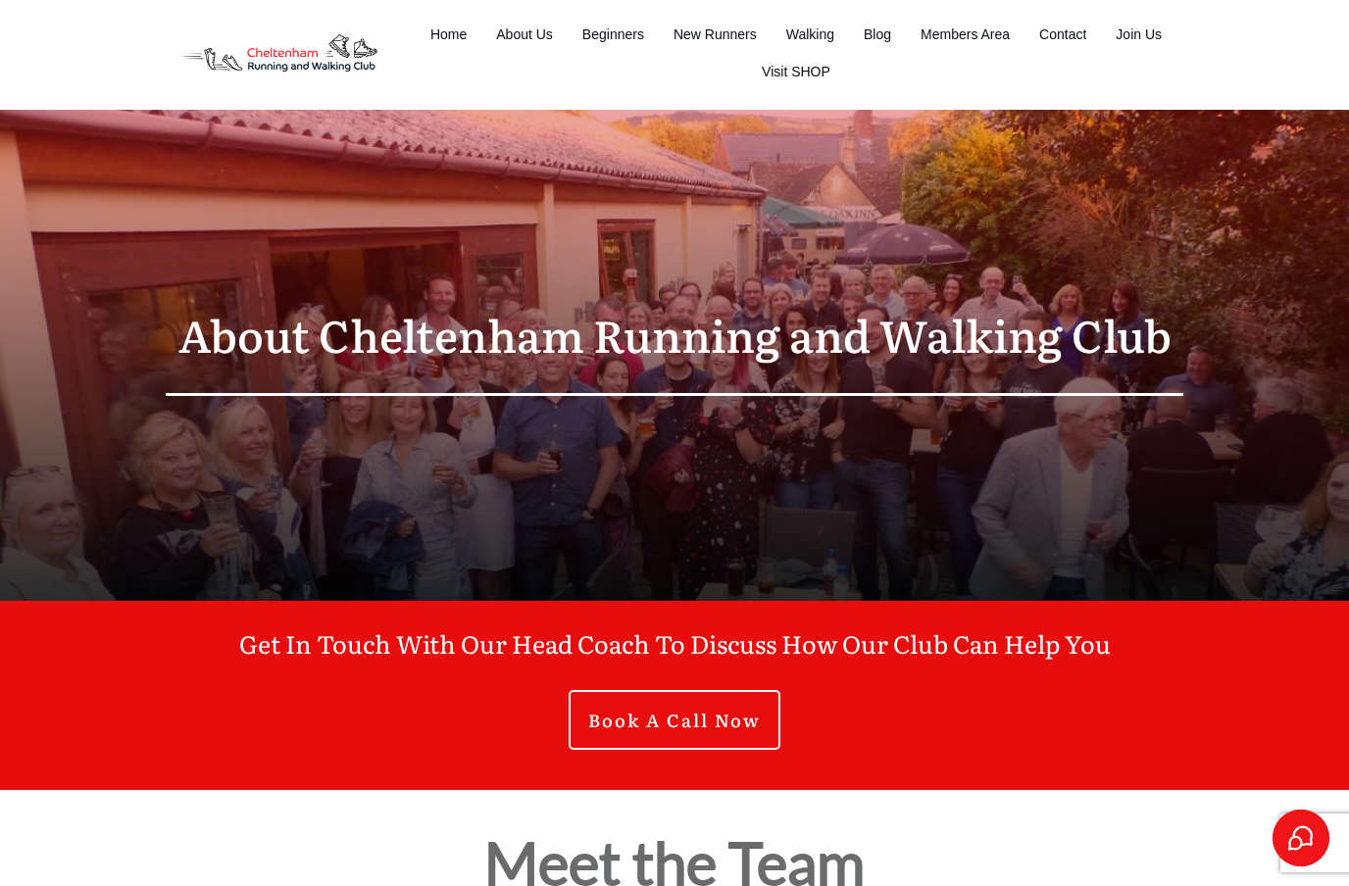
scroll to position [12, 0]
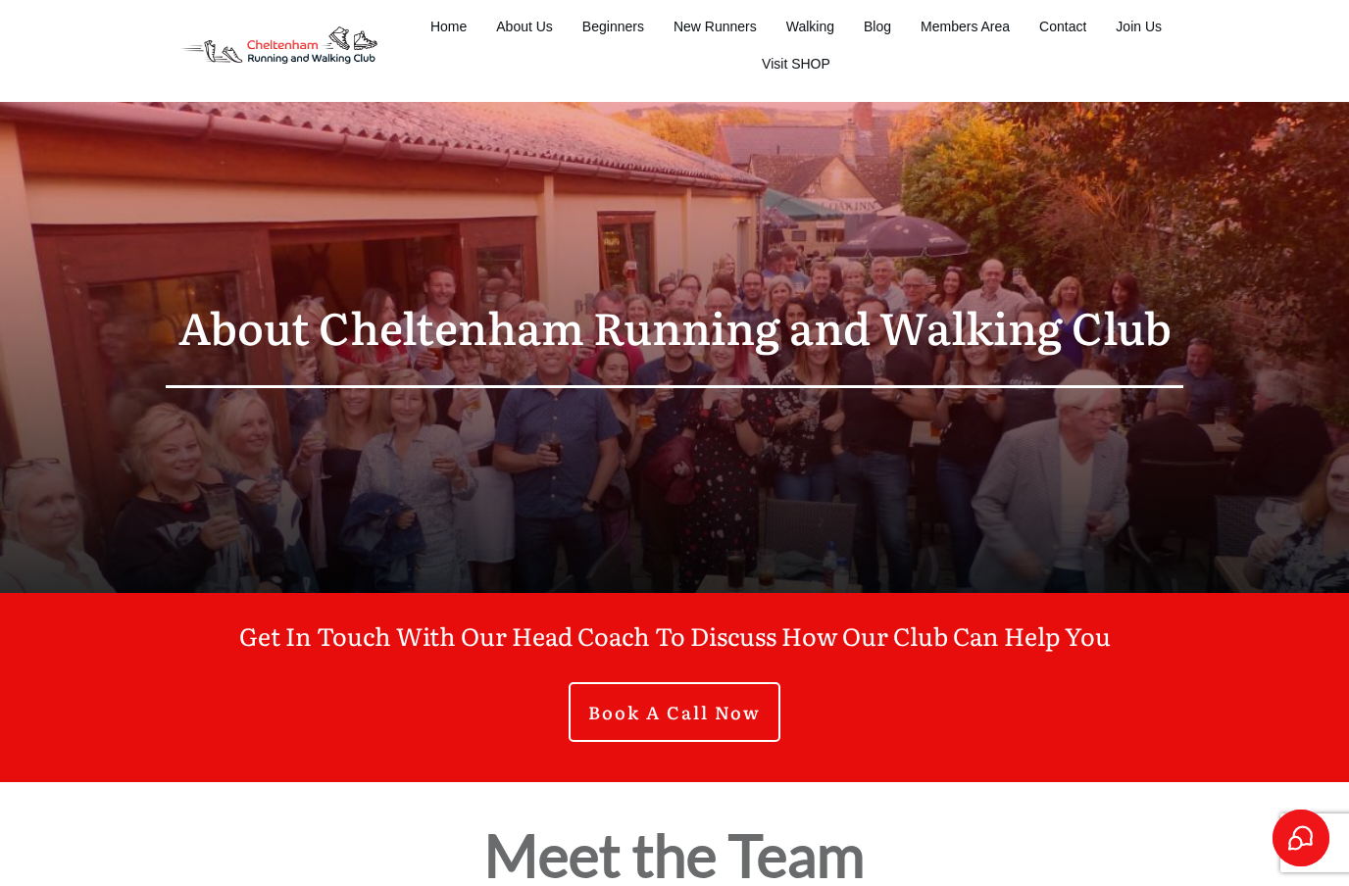
click at [953, 36] on span "Members Area" at bounding box center [964, 26] width 89 height 27
click at [960, 28] on span "Members Area" at bounding box center [964, 26] width 89 height 27
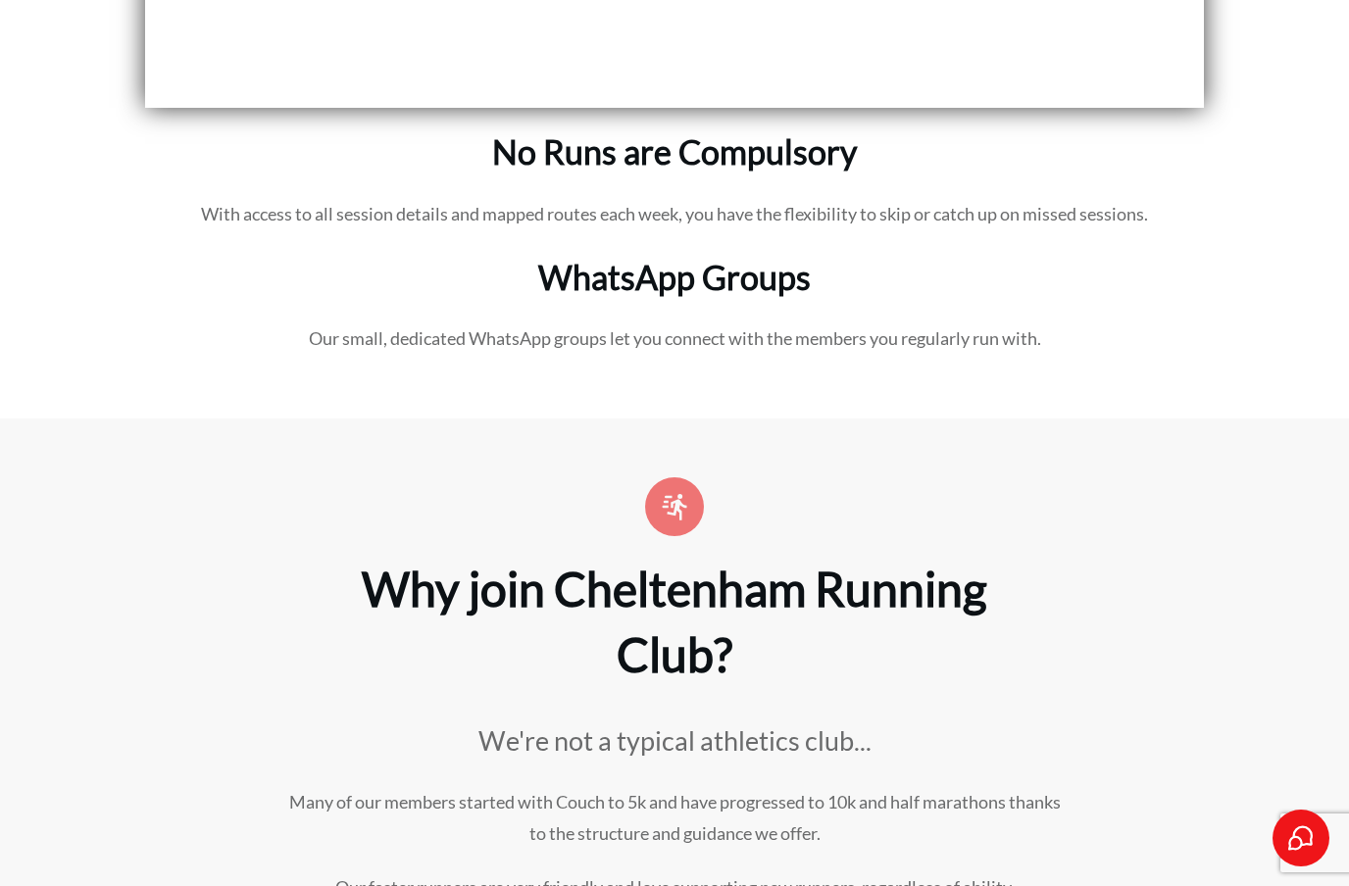
scroll to position [4807, 0]
